Goal: Find specific page/section: Find specific page/section

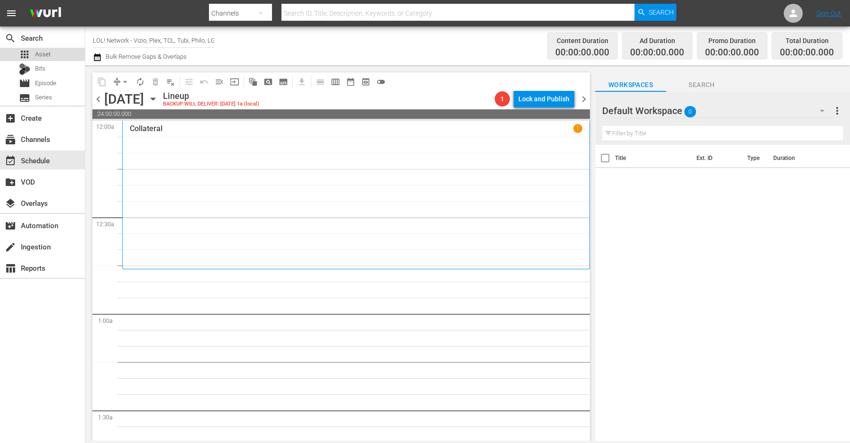
click at [43, 52] on span "Asset" at bounding box center [43, 54] width 16 height 9
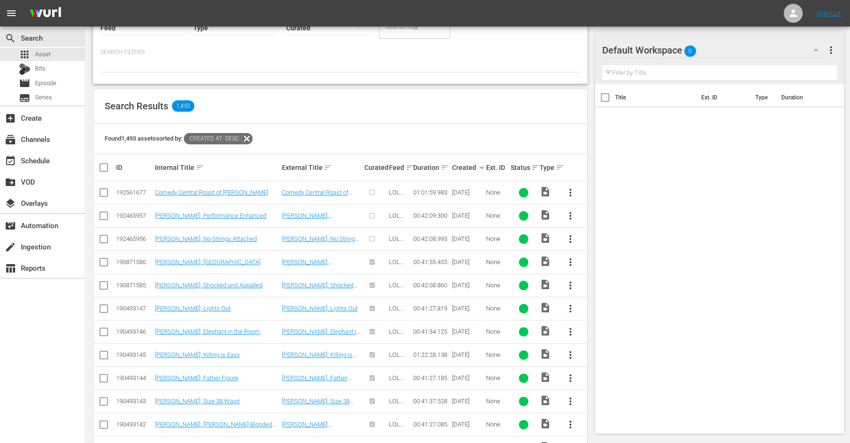
scroll to position [174, 0]
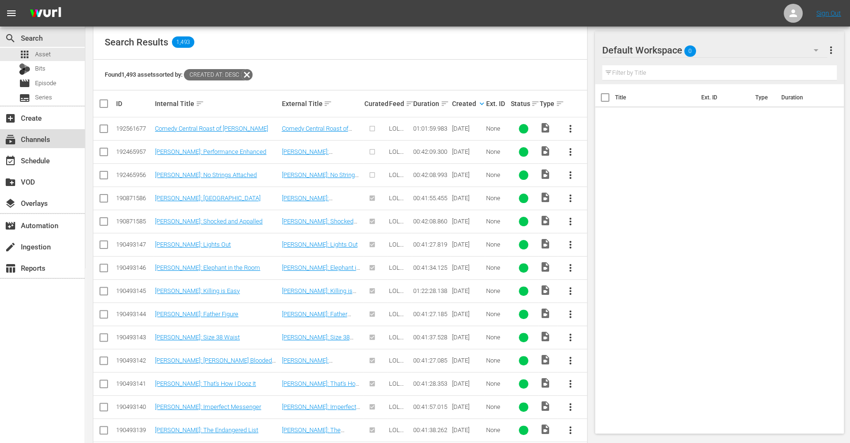
click at [50, 140] on div "subscriptions Channels" at bounding box center [26, 138] width 53 height 9
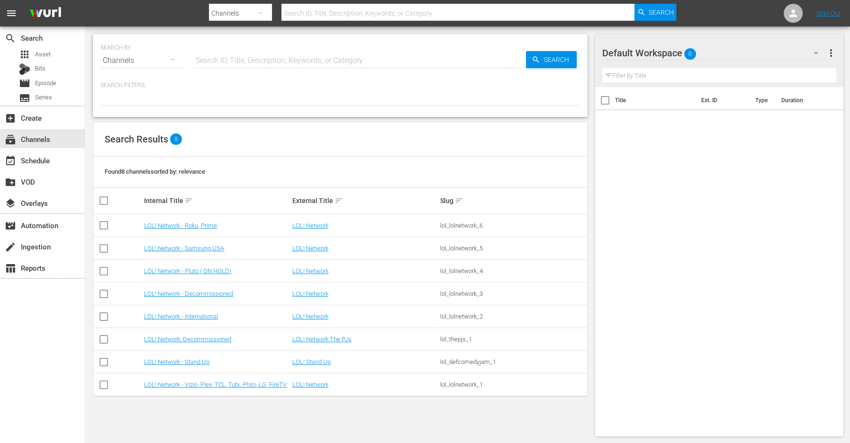
click at [201, 366] on td "LOL! Network - Stand Up" at bounding box center [217, 362] width 148 height 23
click at [201, 361] on link "LOL! Network - Stand Up" at bounding box center [176, 362] width 65 height 7
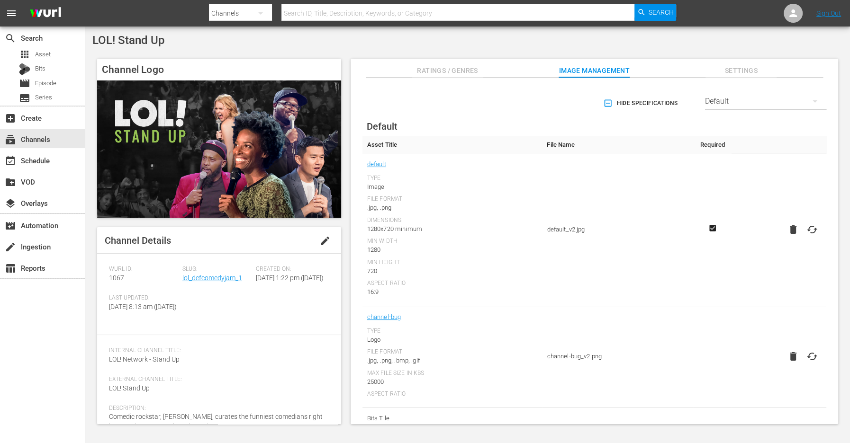
click at [221, 268] on span "Slug:" at bounding box center [216, 270] width 69 height 8
click at [219, 273] on div "Slug: lol_defcomedyjam_1" at bounding box center [218, 280] width 73 height 29
click at [215, 281] on link "lol_defcomedyjam_1" at bounding box center [212, 278] width 60 height 8
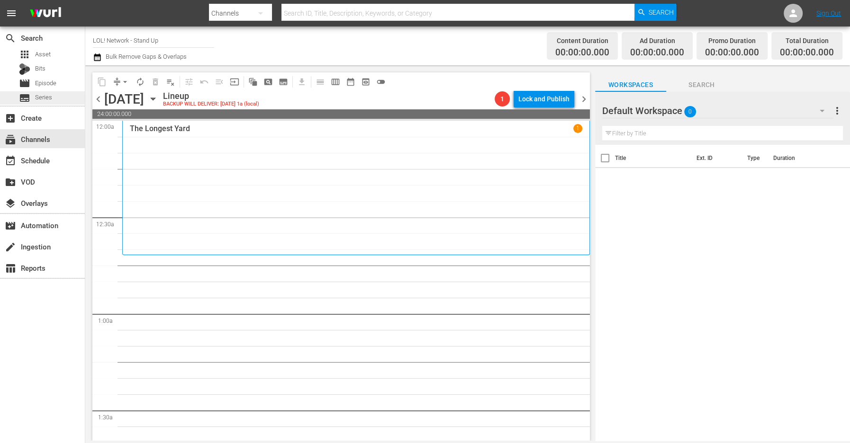
click at [52, 95] on div "subtitles Series" at bounding box center [42, 97] width 85 height 13
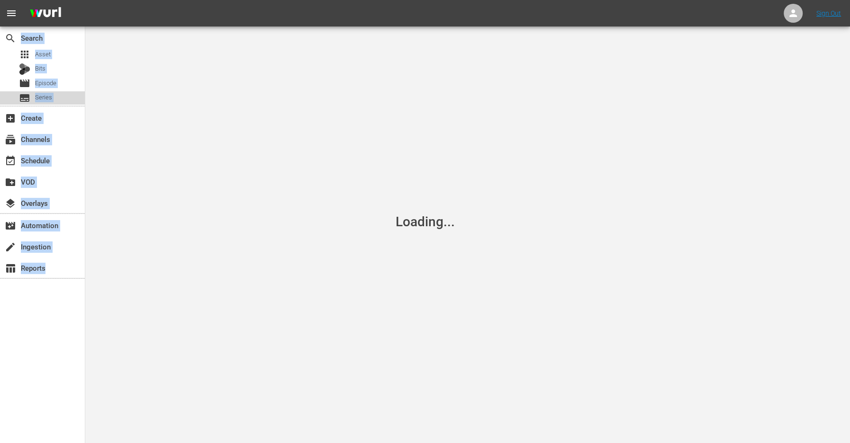
click at [52, 95] on div "subtitles Series" at bounding box center [42, 97] width 85 height 13
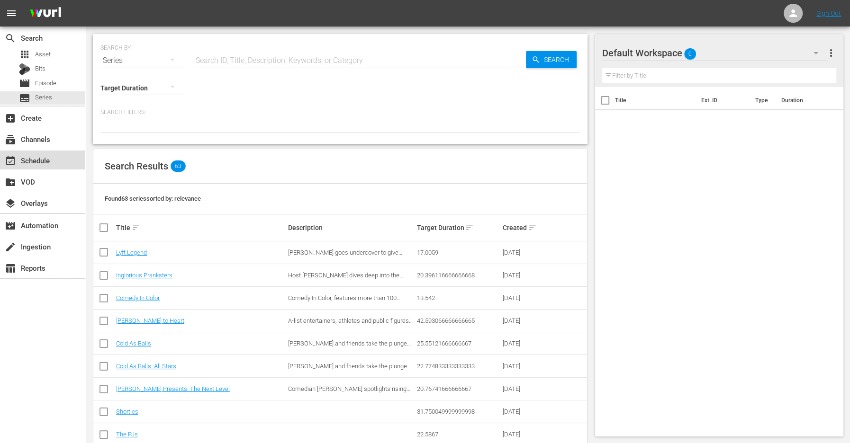
click at [33, 153] on div "event_available Schedule" at bounding box center [42, 160] width 85 height 19
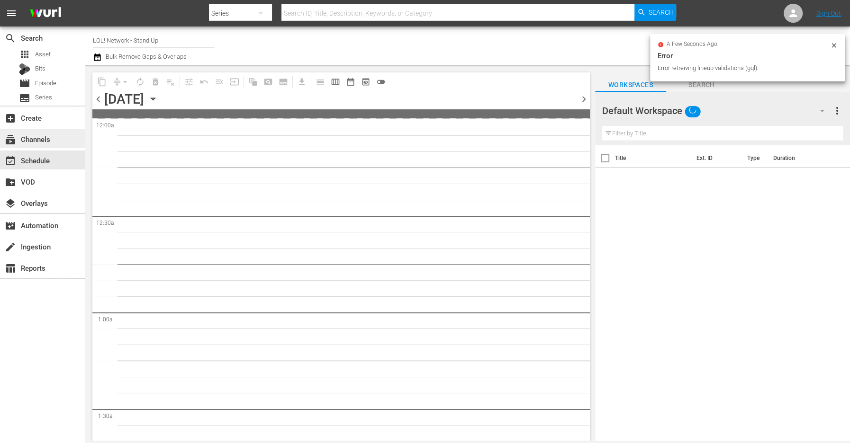
click at [36, 145] on div "subscriptions Channels" at bounding box center [42, 138] width 85 height 19
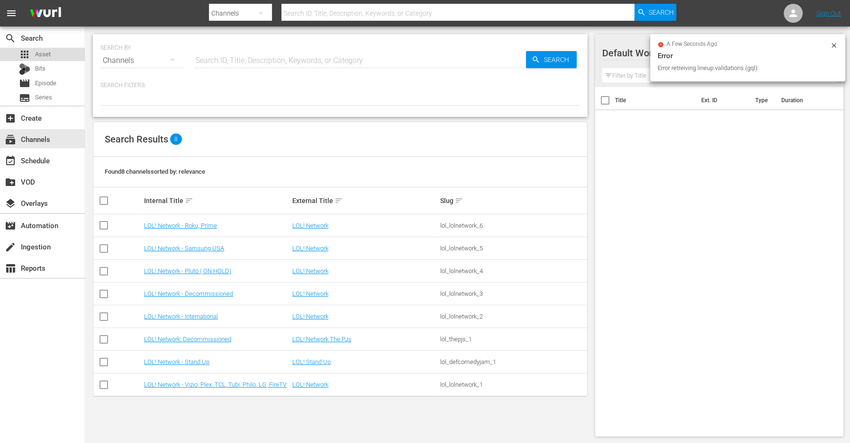
click at [47, 54] on span "Asset" at bounding box center [43, 54] width 16 height 9
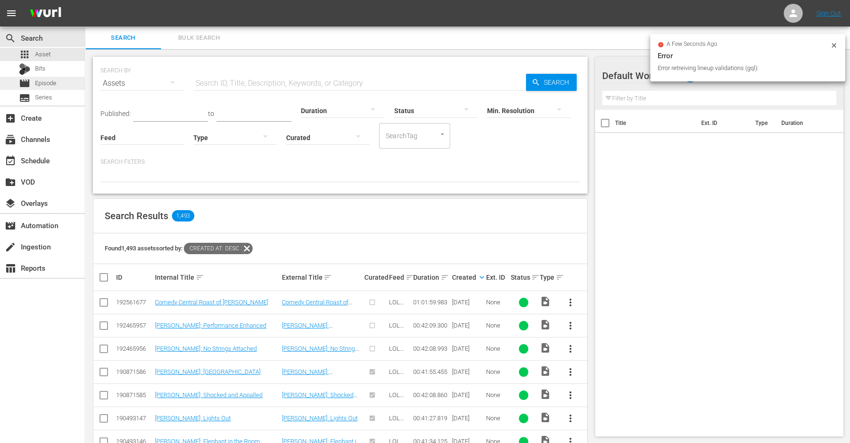
click at [44, 79] on span "Episode" at bounding box center [45, 83] width 21 height 9
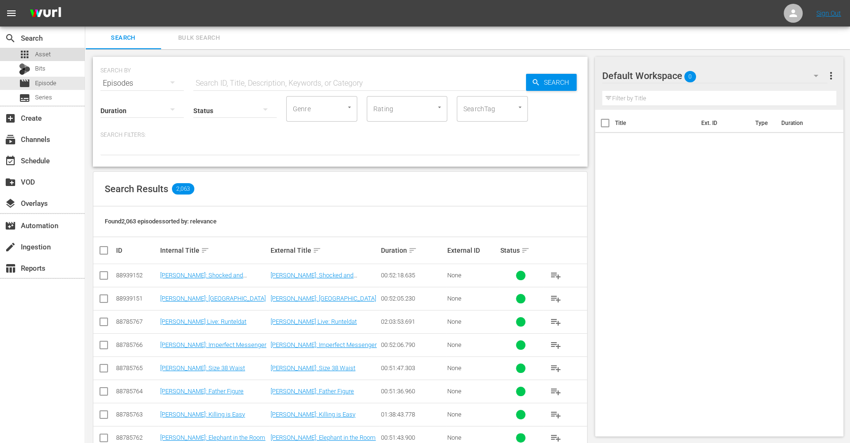
click at [49, 54] on span "Asset" at bounding box center [43, 54] width 16 height 9
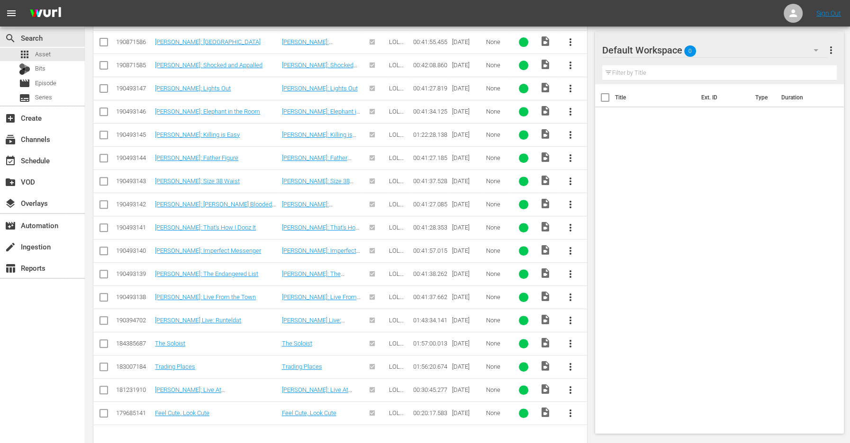
scroll to position [342, 0]
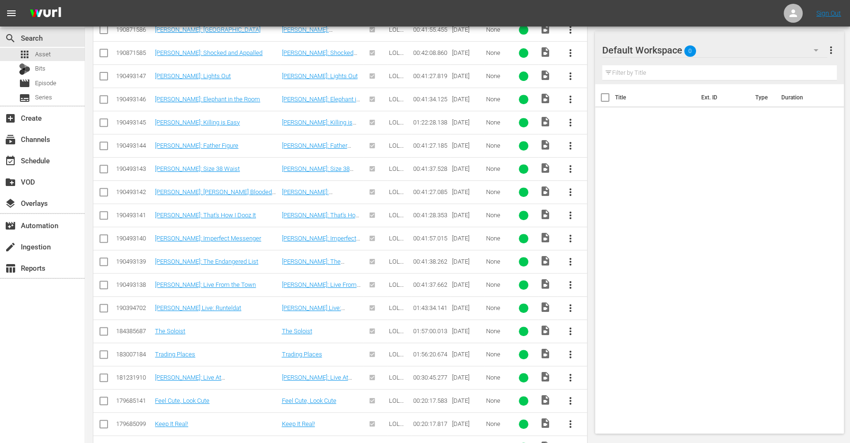
click at [260, 377] on td "[PERSON_NAME]: Live At [GEOGRAPHIC_DATA]" at bounding box center [216, 377] width 126 height 23
